Goal: Information Seeking & Learning: Check status

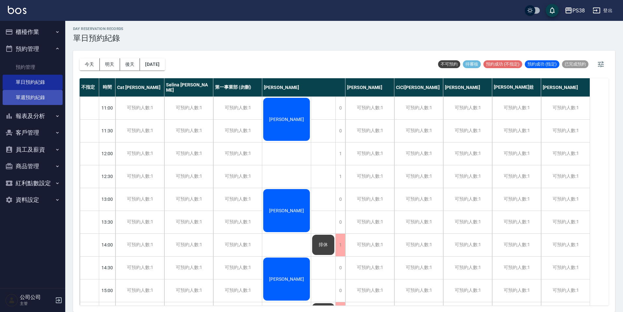
click at [40, 95] on link "單週預約紀錄" at bounding box center [33, 97] width 60 height 15
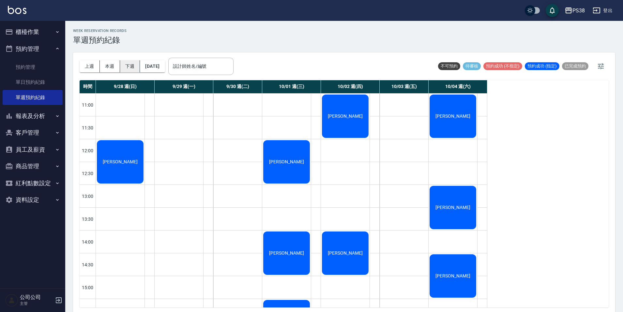
click at [134, 68] on button "下週" at bounding box center [130, 66] width 20 height 12
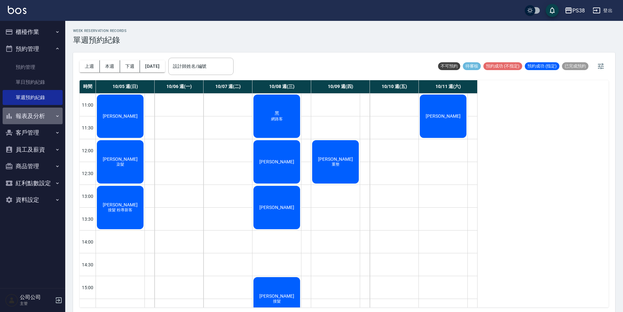
click at [41, 119] on button "報表及分析" at bounding box center [33, 116] width 60 height 17
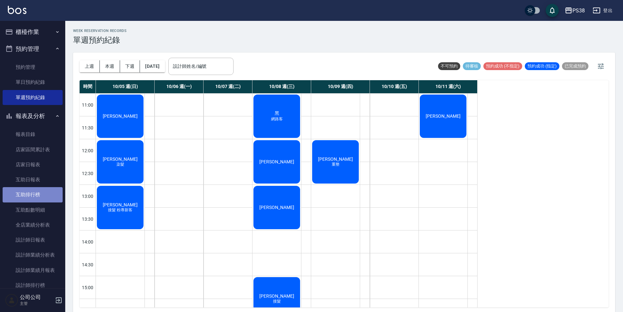
click at [38, 194] on link "互助排行榜" at bounding box center [33, 194] width 60 height 15
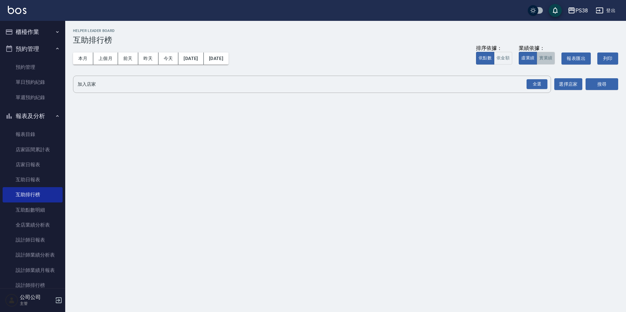
click at [547, 59] on button "實業績" at bounding box center [546, 58] width 18 height 13
click at [542, 82] on div "全選" at bounding box center [537, 84] width 21 height 10
click at [594, 81] on button "搜尋" at bounding box center [602, 85] width 33 height 12
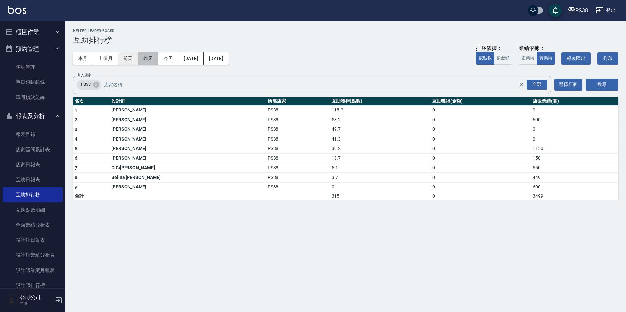
drag, startPoint x: 144, startPoint y: 60, endPoint x: 135, endPoint y: 60, distance: 8.5
click at [144, 60] on button "昨天" at bounding box center [148, 59] width 20 height 12
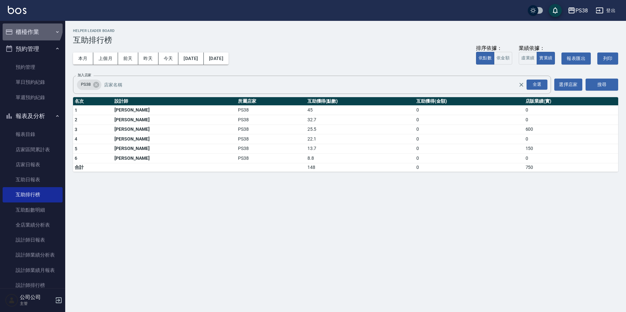
click at [30, 26] on button "櫃檯作業" at bounding box center [33, 31] width 60 height 17
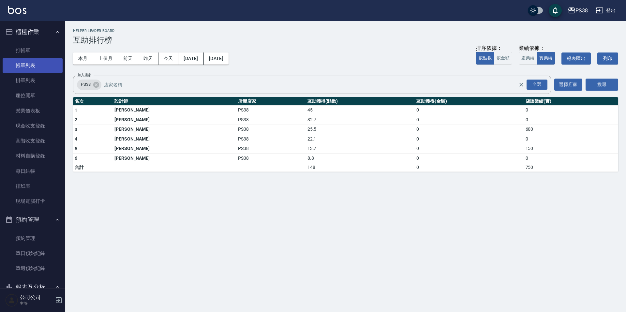
click at [38, 65] on link "帳單列表" at bounding box center [33, 65] width 60 height 15
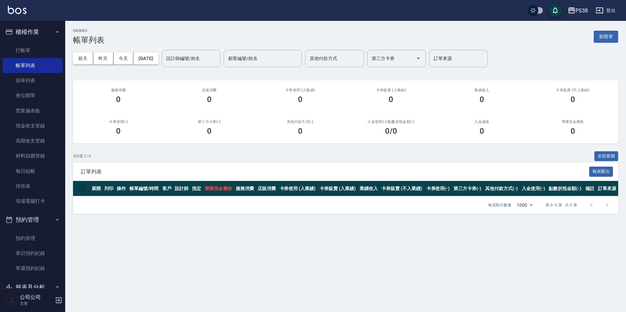
scroll to position [196, 0]
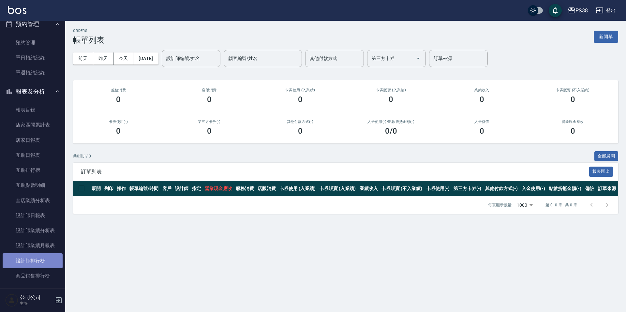
click at [51, 263] on link "設計師排行榜" at bounding box center [33, 260] width 60 height 15
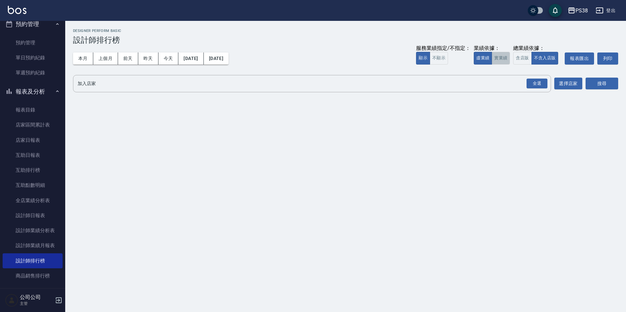
click at [501, 60] on button "實業績" at bounding box center [501, 58] width 18 height 13
click at [538, 84] on div "全選" at bounding box center [537, 84] width 21 height 10
click at [604, 86] on button "搜尋" at bounding box center [602, 84] width 33 height 12
